Goal: Task Accomplishment & Management: Complete application form

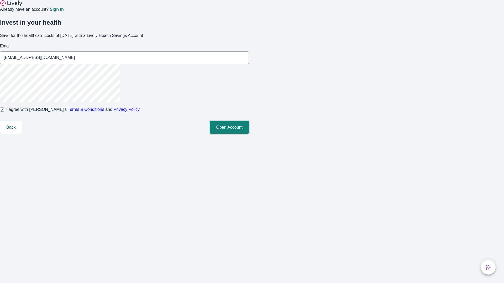
click at [249, 134] on button "Open Account" at bounding box center [229, 127] width 39 height 13
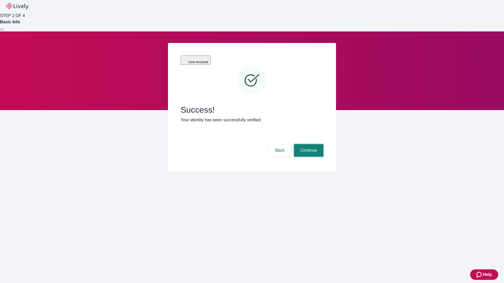
click at [308, 144] on button "Continue" at bounding box center [308, 150] width 29 height 13
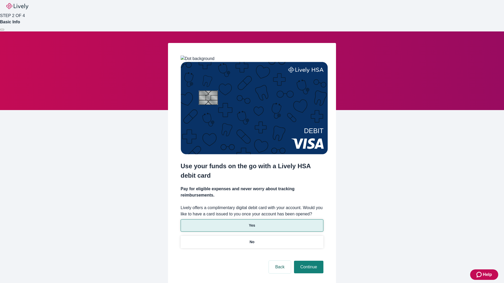
click at [252, 223] on p "Yes" at bounding box center [252, 226] width 6 height 6
click at [308, 261] on button "Continue" at bounding box center [308, 267] width 29 height 13
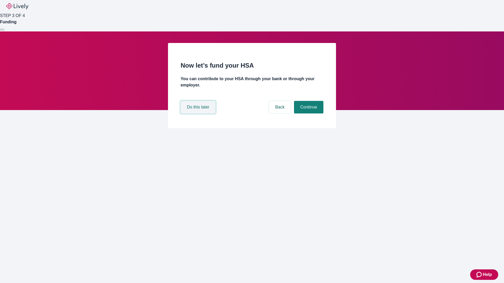
click at [199, 114] on button "Do this later" at bounding box center [198, 107] width 35 height 13
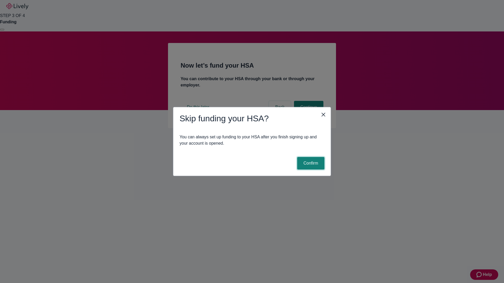
click at [310, 164] on button "Confirm" at bounding box center [310, 163] width 27 height 13
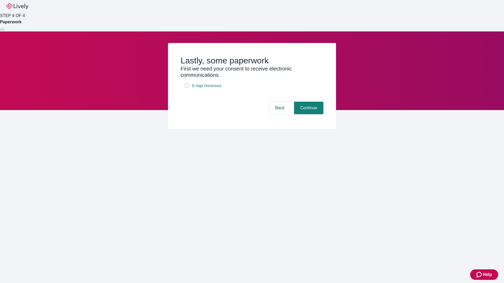
click at [187, 88] on input "E-Sign Disclosure" at bounding box center [187, 86] width 4 height 4
checkbox input "true"
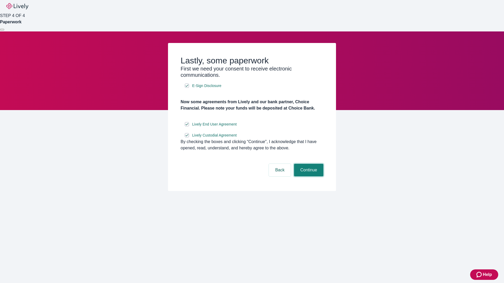
click at [308, 177] on button "Continue" at bounding box center [308, 170] width 29 height 13
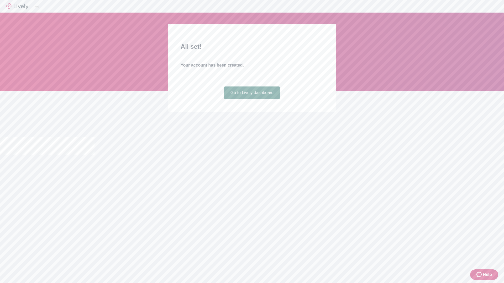
click at [252, 99] on link "Go to Lively dashboard" at bounding box center [252, 93] width 56 height 13
